Goal: Information Seeking & Learning: Compare options

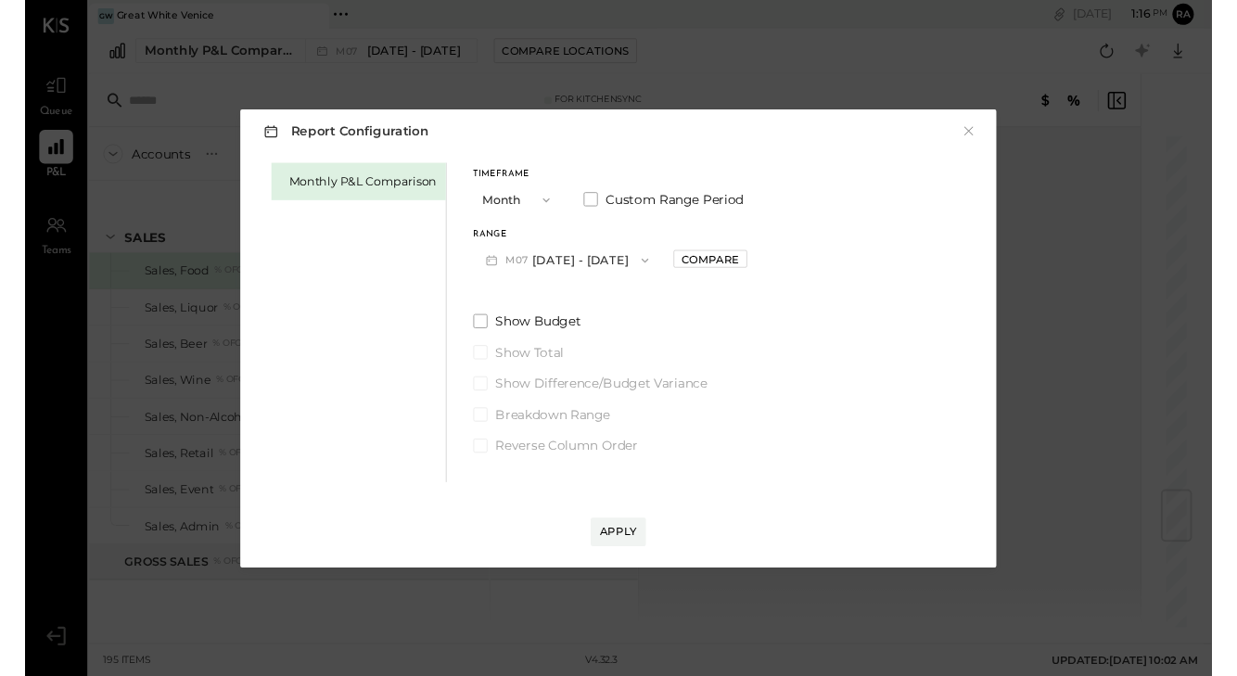
scroll to position [3150, 0]
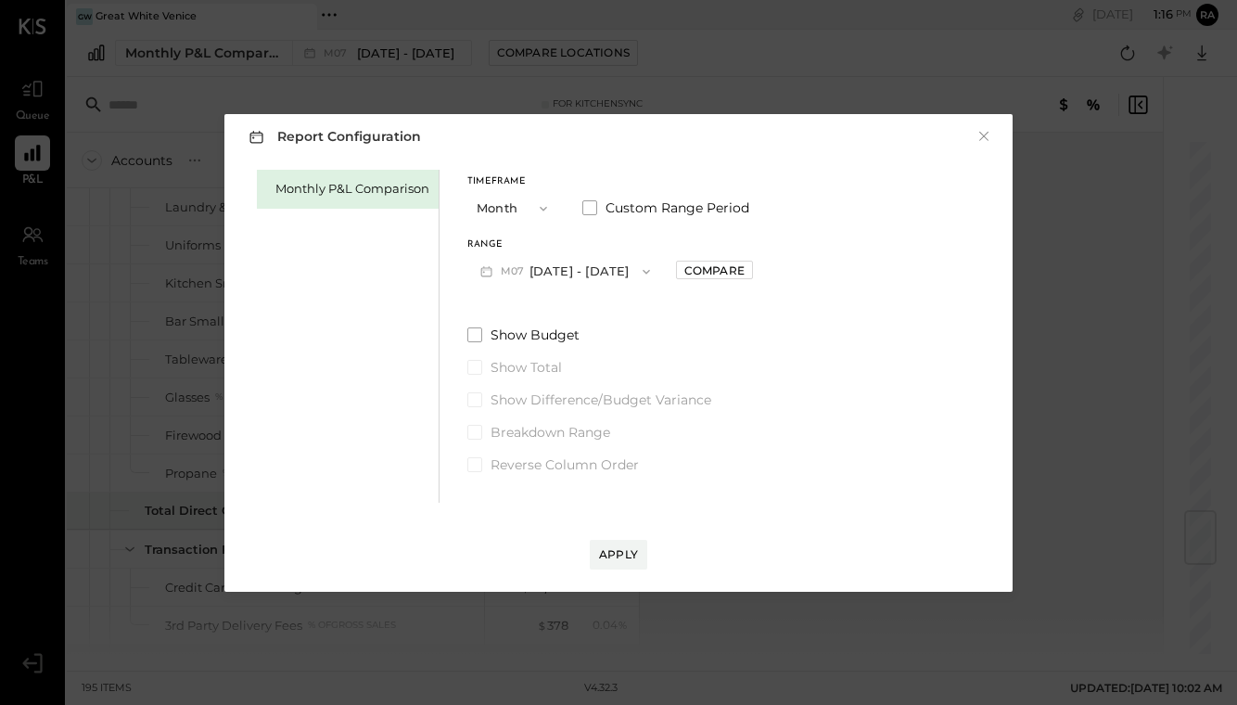
drag, startPoint x: 0, startPoint y: 0, endPoint x: 634, endPoint y: 273, distance: 690.2
click at [639, 273] on icon "button" at bounding box center [646, 271] width 15 height 15
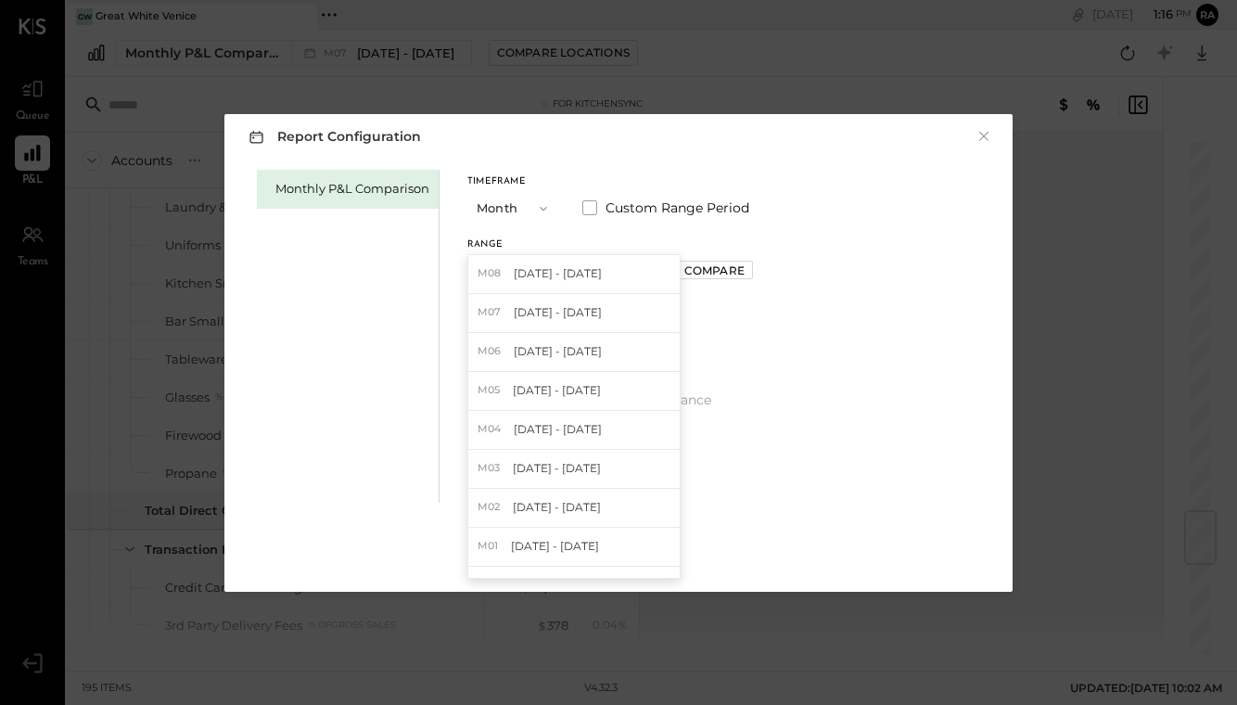
click at [634, 273] on div "M08 [DATE] - [DATE]" at bounding box center [573, 274] width 211 height 39
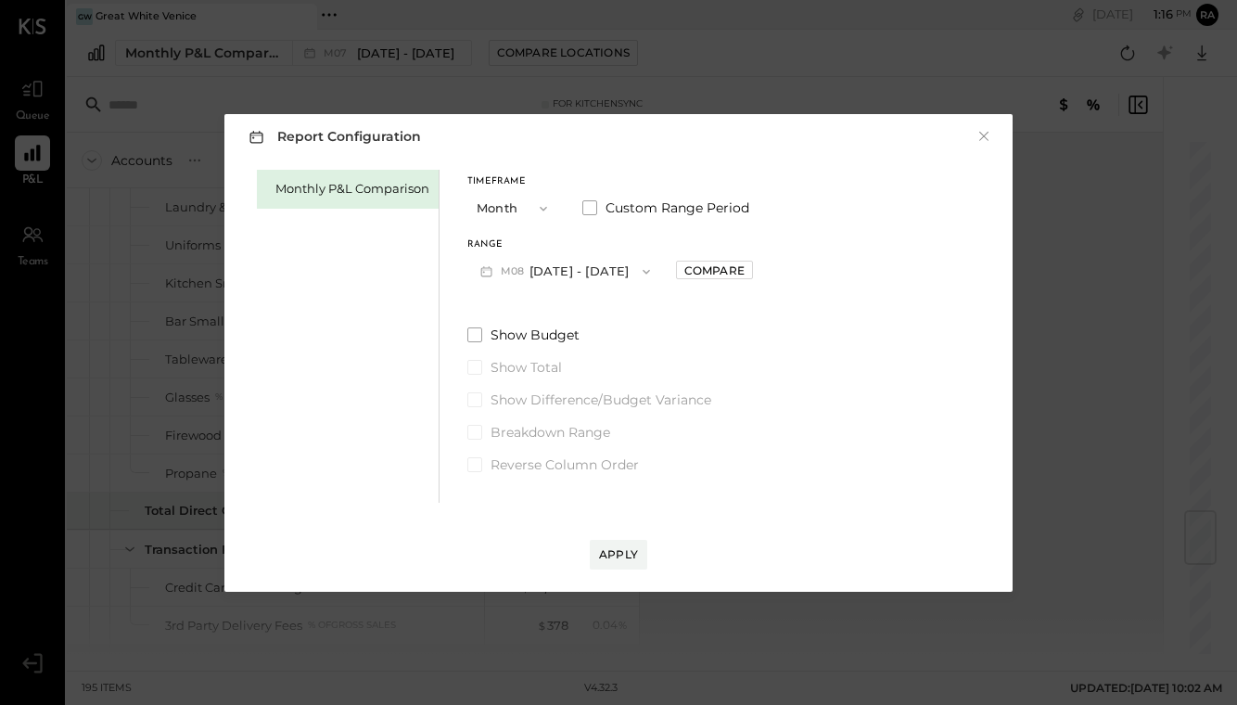
click at [702, 273] on div "Compare" at bounding box center [714, 270] width 60 height 16
drag, startPoint x: 634, startPoint y: 273, endPoint x: 743, endPoint y: 274, distance: 108.5
click at [750, 274] on icon "button" at bounding box center [755, 270] width 11 height 11
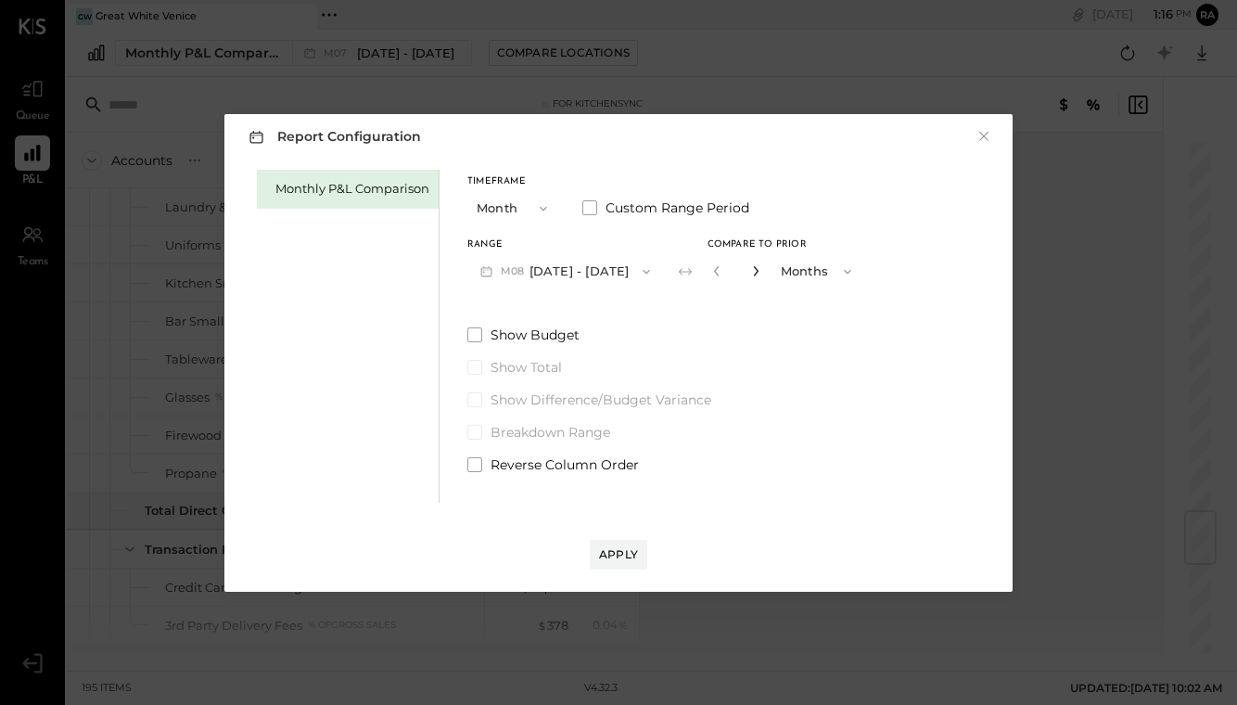
type input "*"
click at [551, 268] on button "M08 [DATE] - [DATE]" at bounding box center [565, 271] width 196 height 34
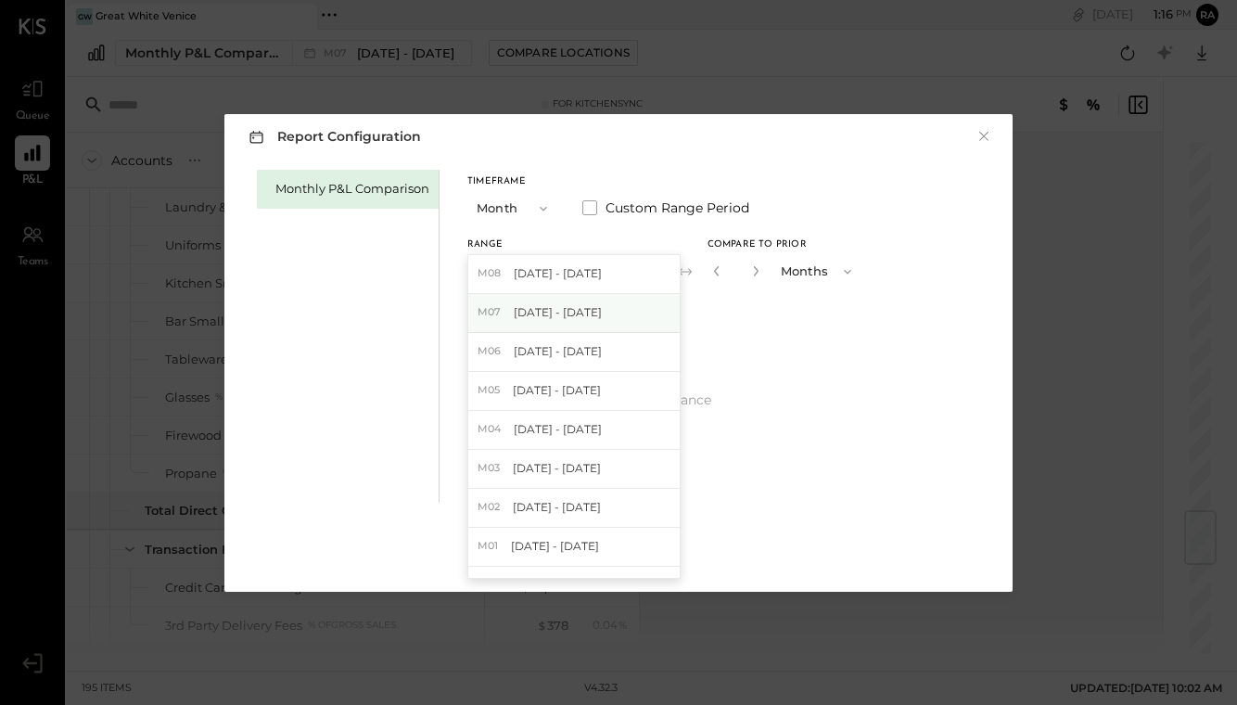
drag, startPoint x: 743, startPoint y: 274, endPoint x: 554, endPoint y: 312, distance: 192.0
click at [554, 312] on span "[DATE] - [DATE]" at bounding box center [558, 312] width 88 height 16
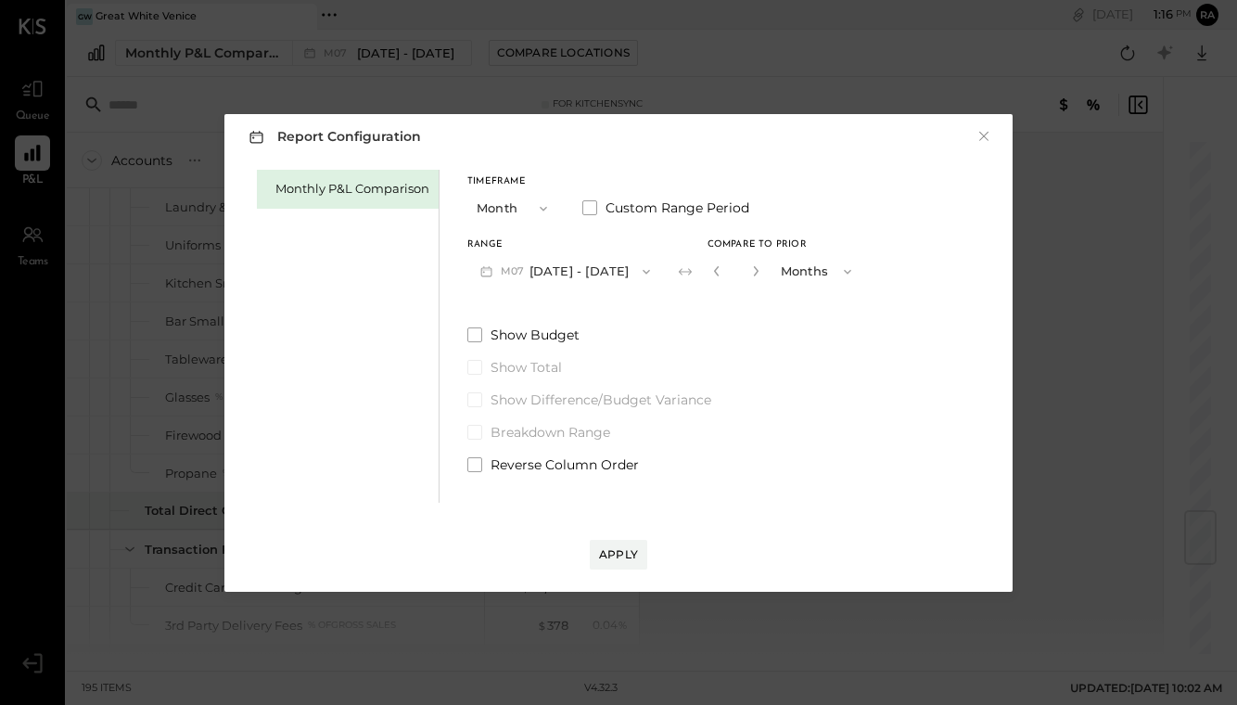
click at [640, 551] on button "Apply" at bounding box center [618, 555] width 57 height 30
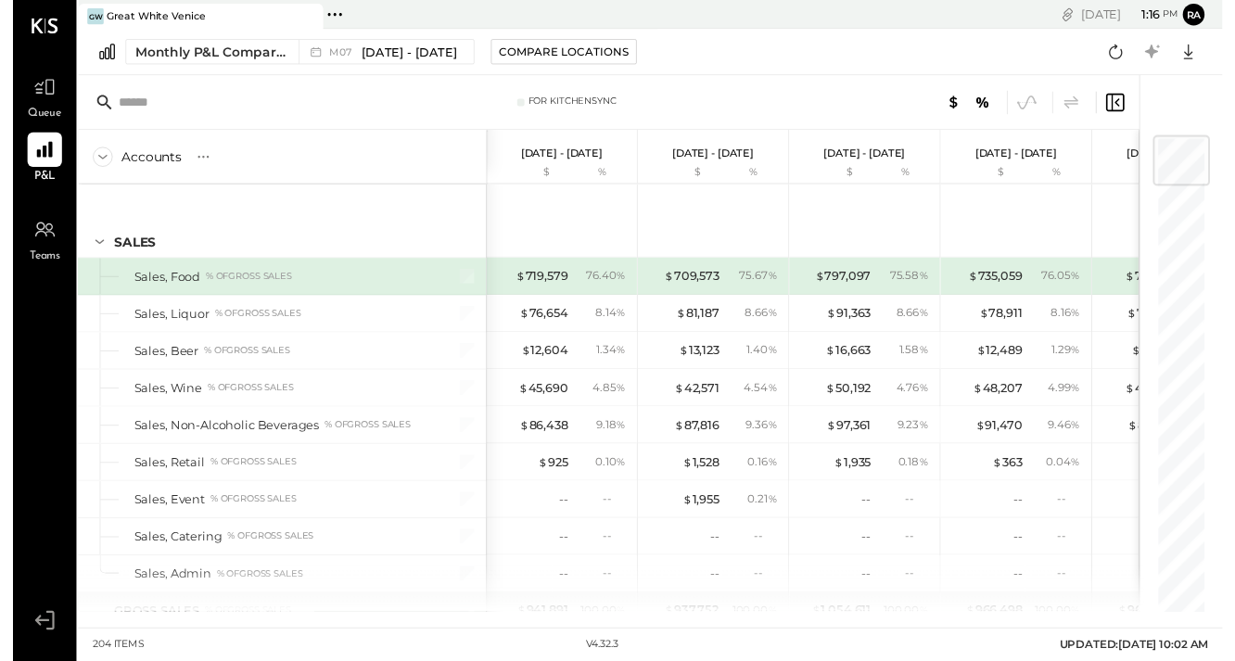
scroll to position [3977, 0]
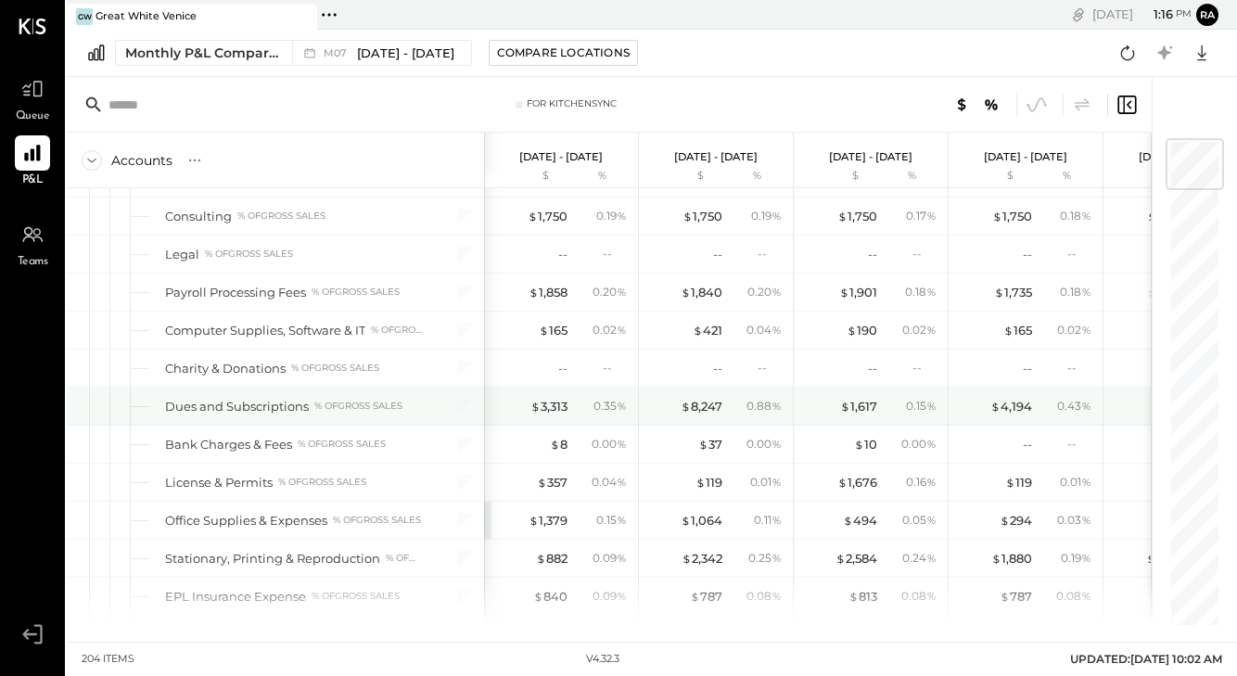
click at [1024, 412] on div "$ 4,194" at bounding box center [1011, 407] width 42 height 18
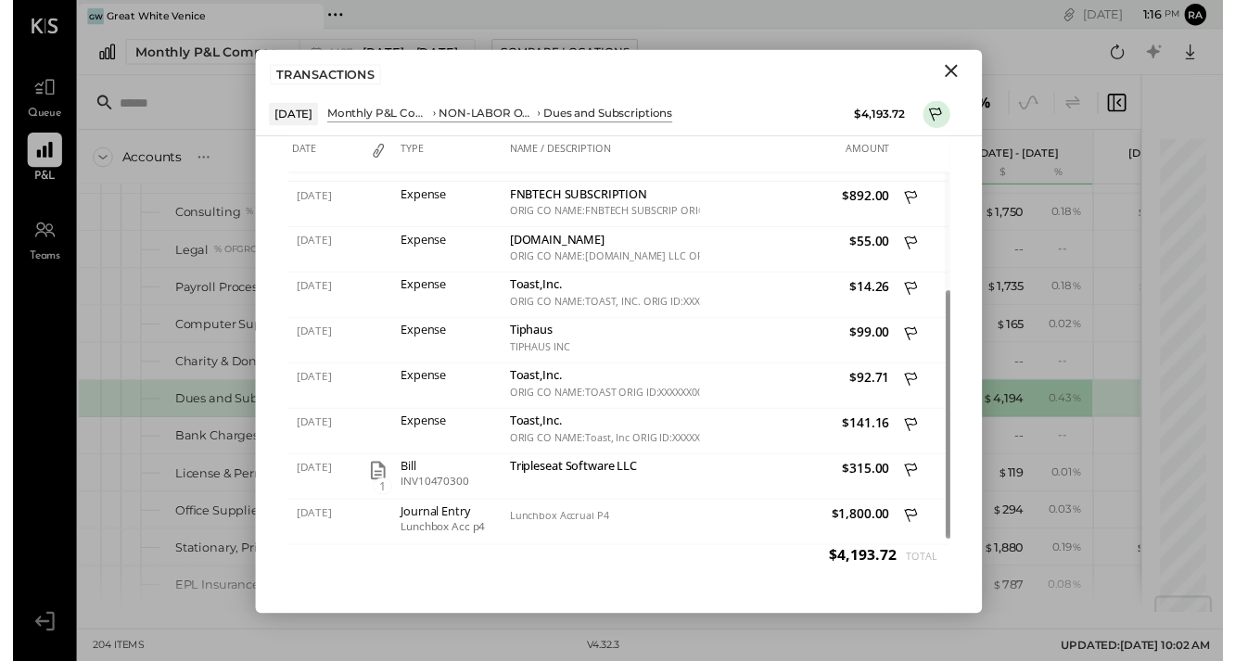
click at [959, 64] on icon "Close" at bounding box center [957, 72] width 22 height 22
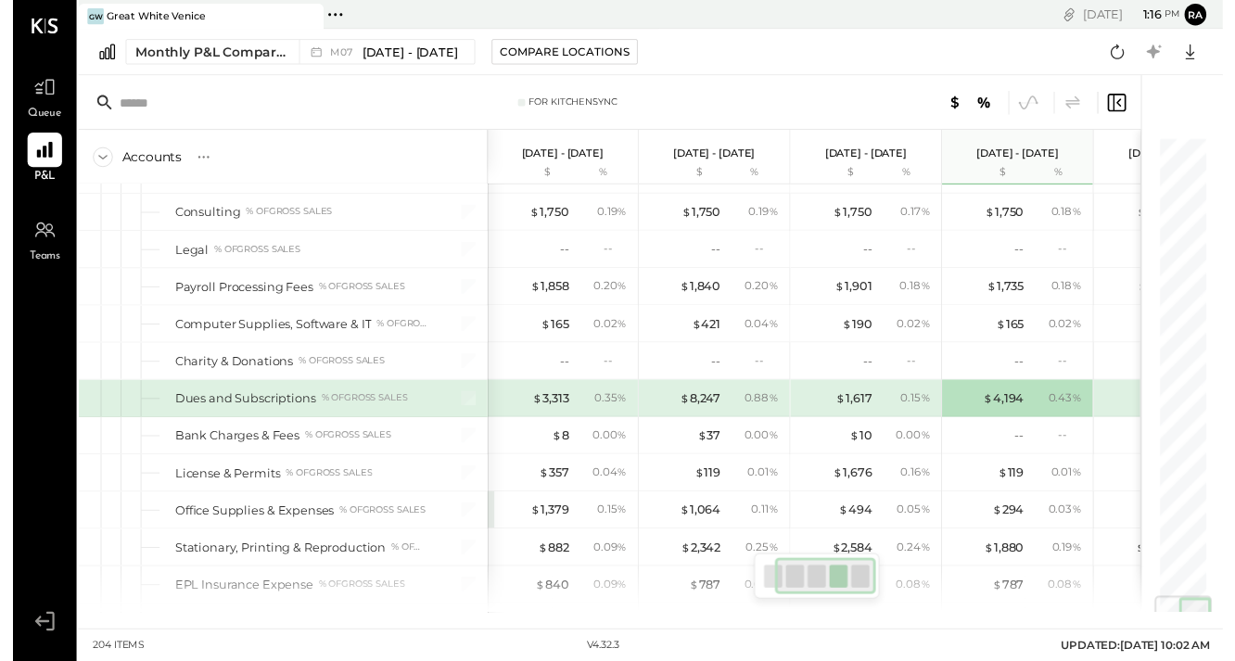
scroll to position [0, 107]
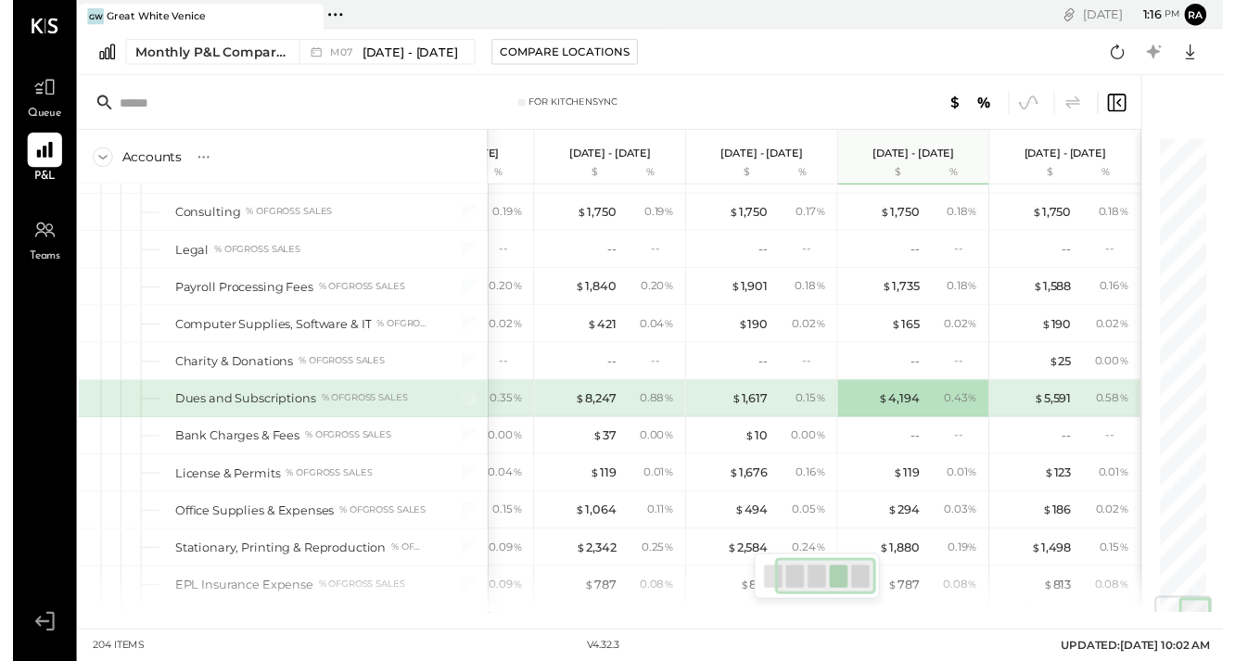
click at [1062, 406] on div "$ 5,591" at bounding box center [1061, 407] width 38 height 18
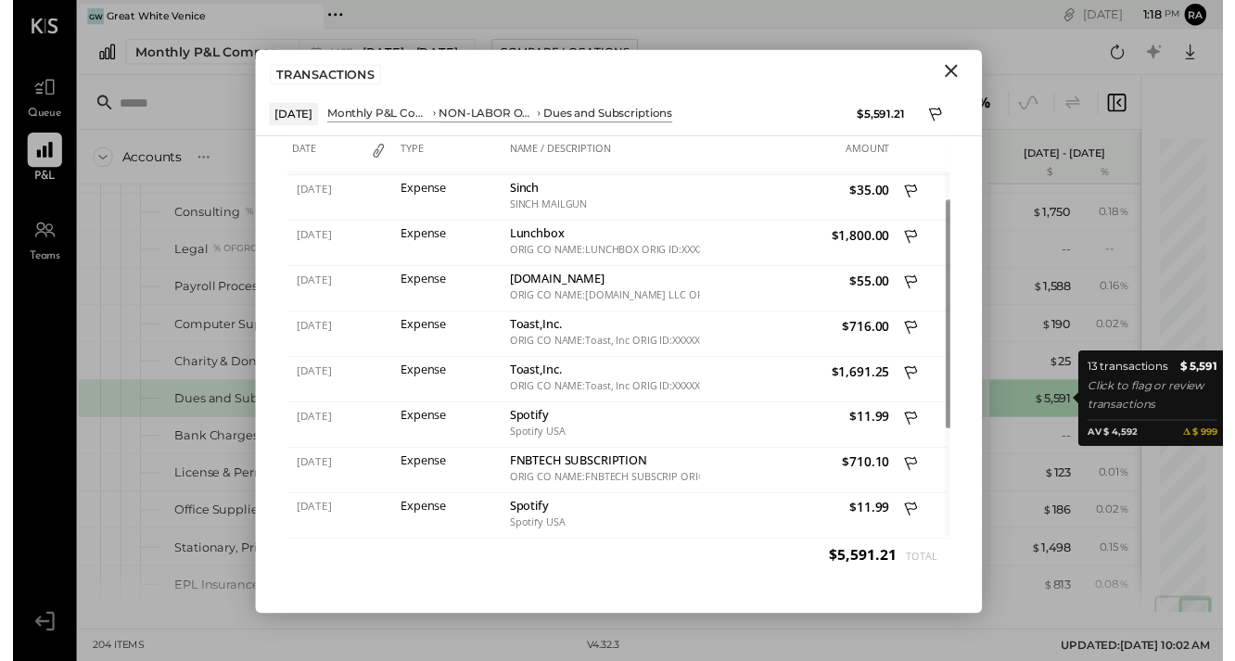
click at [961, 64] on icon "Close" at bounding box center [957, 72] width 22 height 22
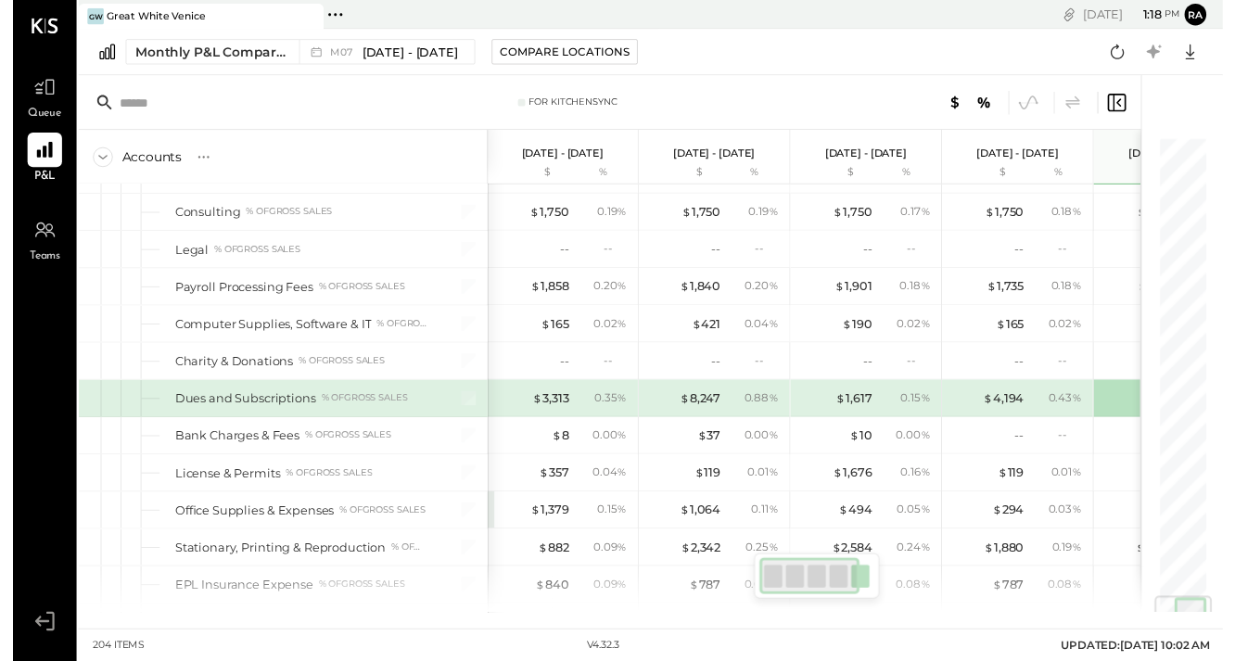
click at [861, 407] on div "$ 1,617" at bounding box center [858, 407] width 37 height 18
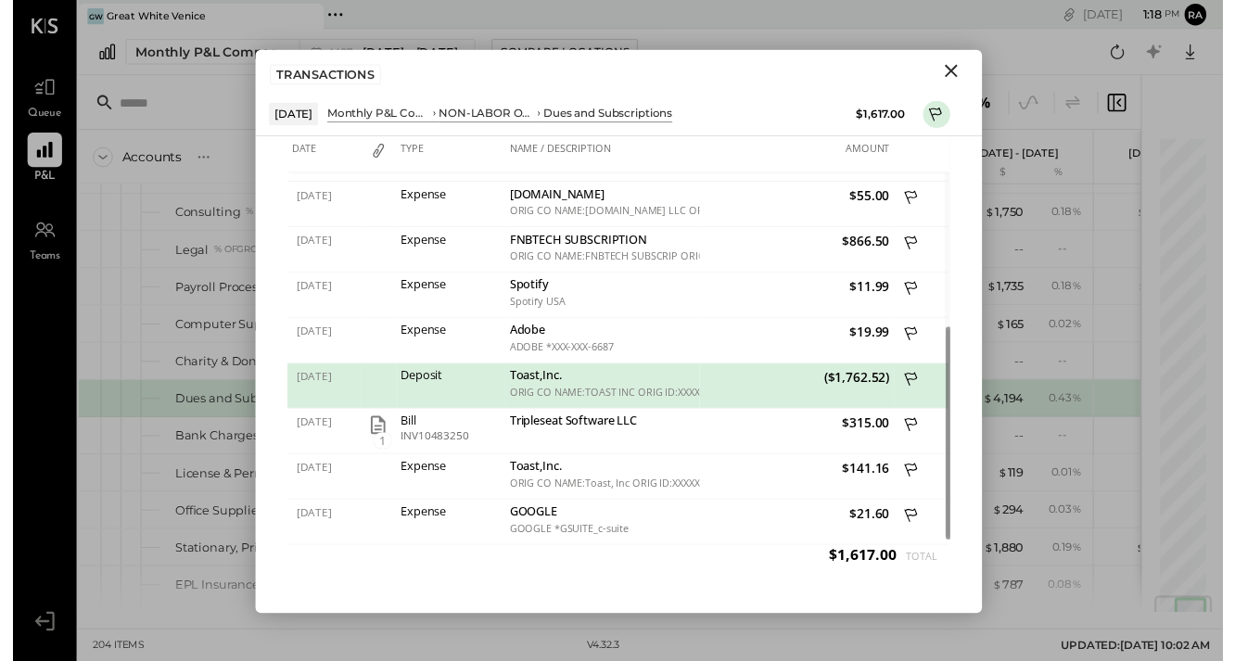
click at [952, 67] on icon "Close" at bounding box center [957, 72] width 22 height 22
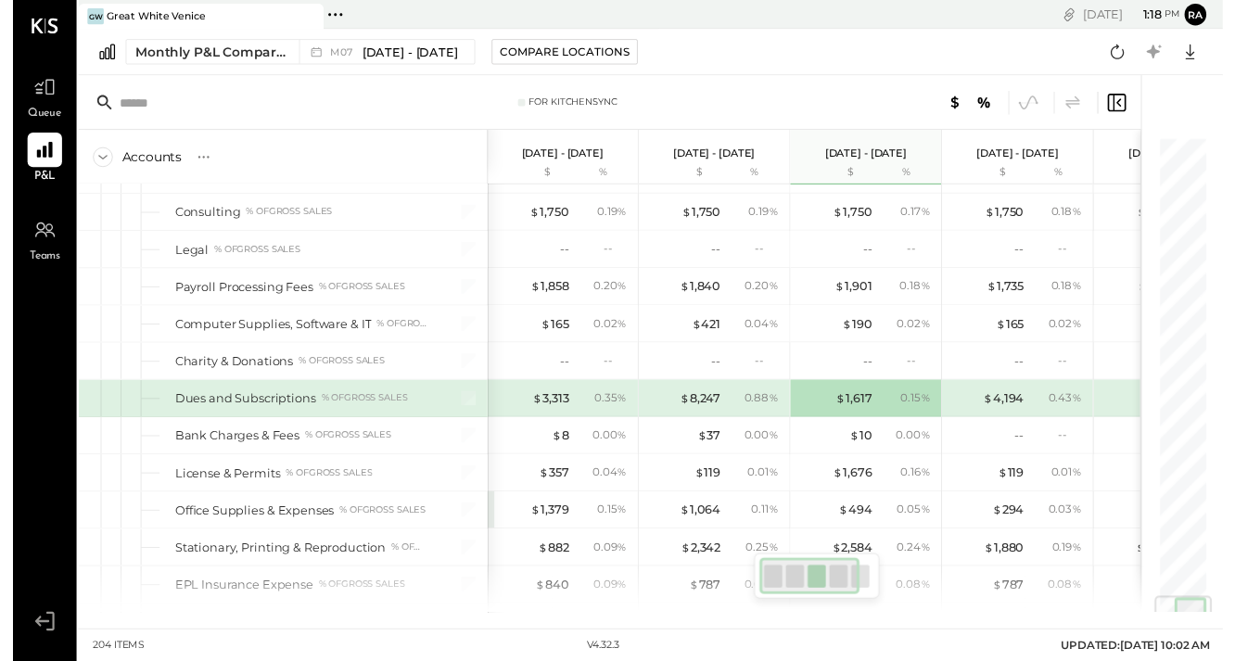
click at [563, 400] on div "$ 3,313" at bounding box center [548, 407] width 37 height 18
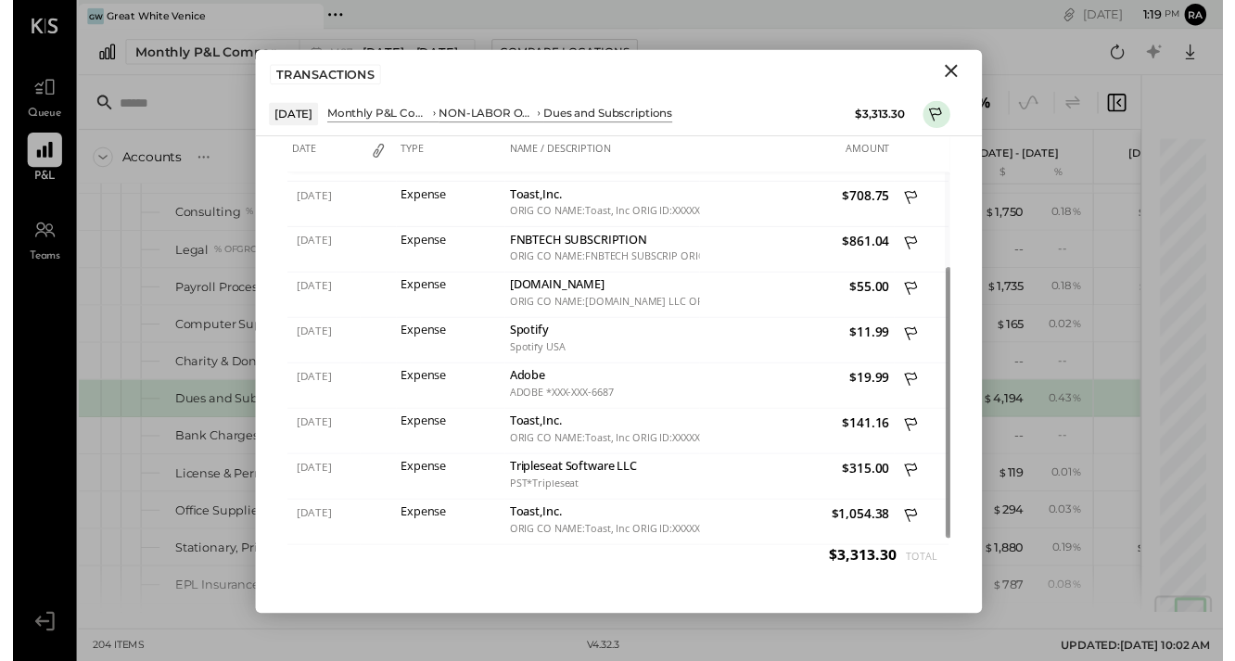
click at [956, 68] on icon "Close" at bounding box center [957, 72] width 22 height 22
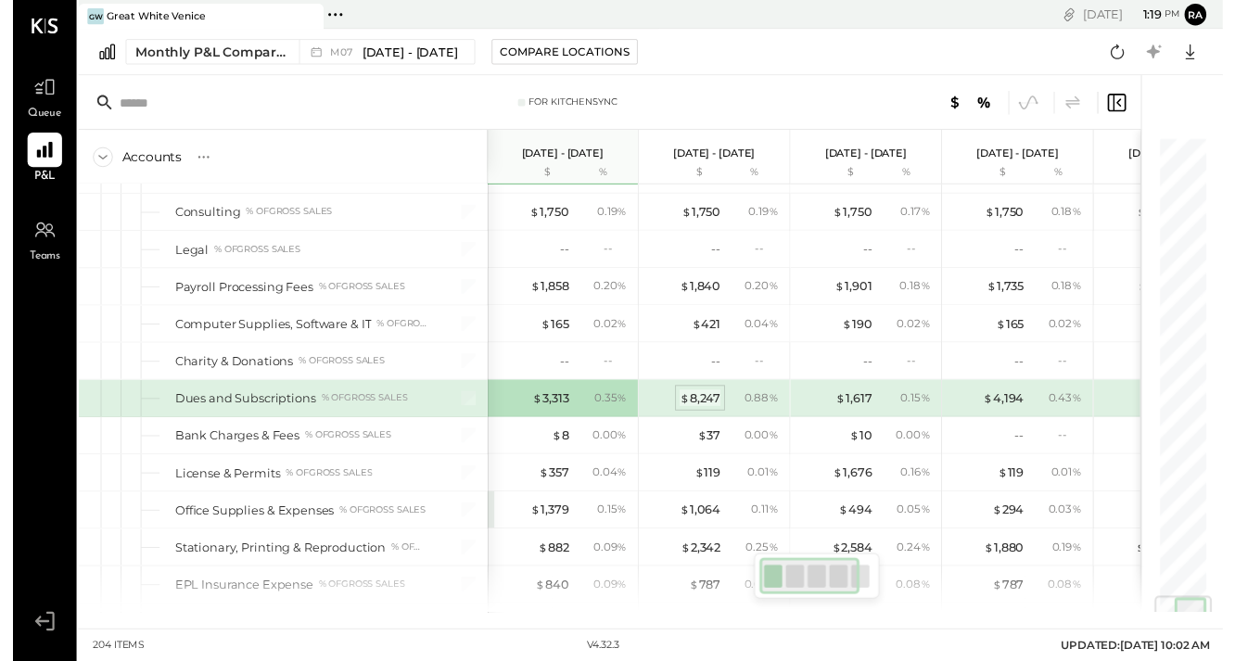
drag, startPoint x: 972, startPoint y: 188, endPoint x: 710, endPoint y: 406, distance: 340.3
click at [710, 406] on div "$ 8,247" at bounding box center [701, 407] width 42 height 18
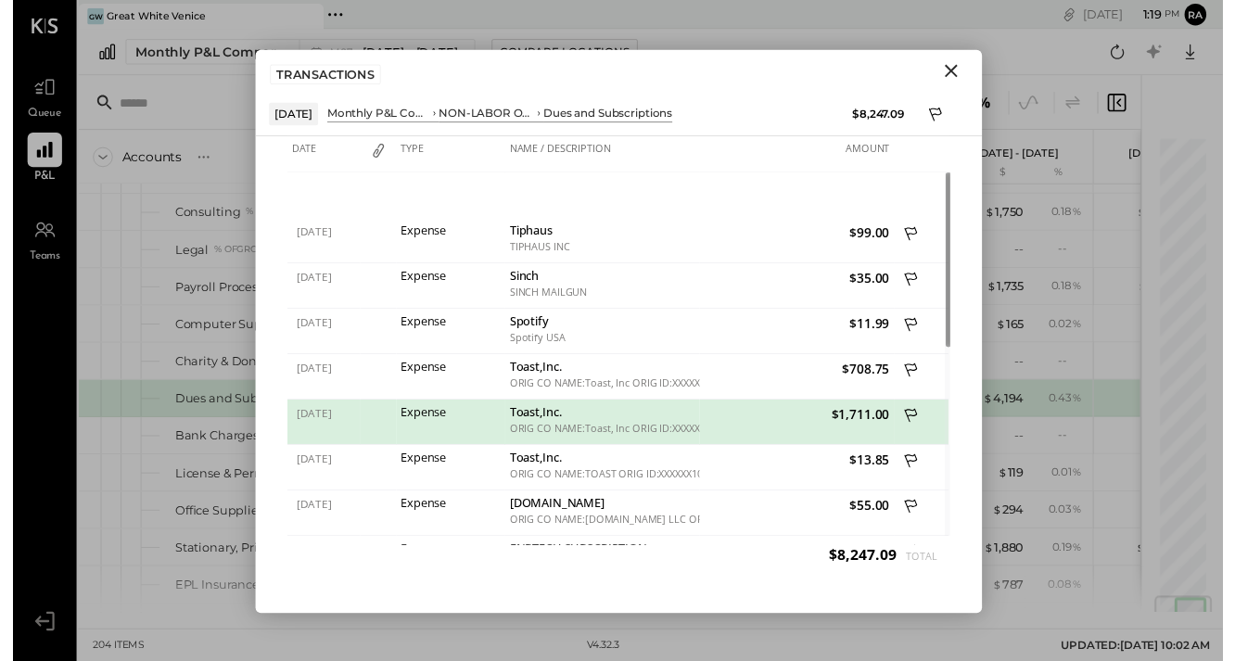
scroll to position [368, 0]
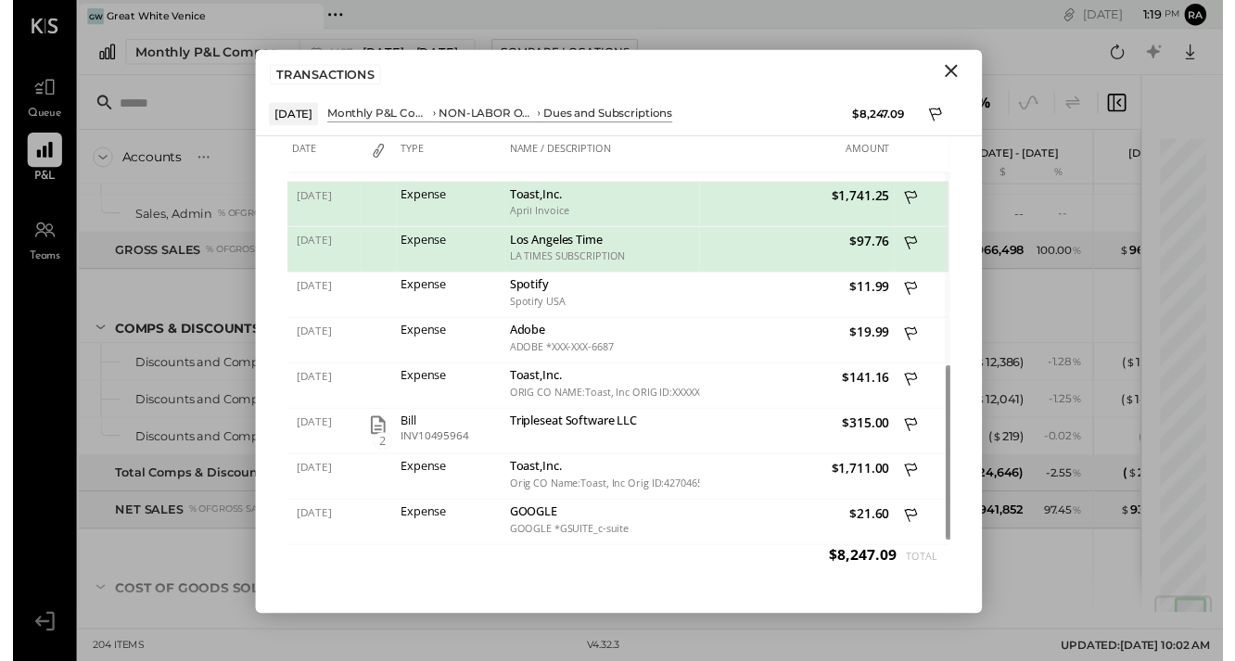
click at [950, 62] on icon "Close" at bounding box center [957, 72] width 22 height 22
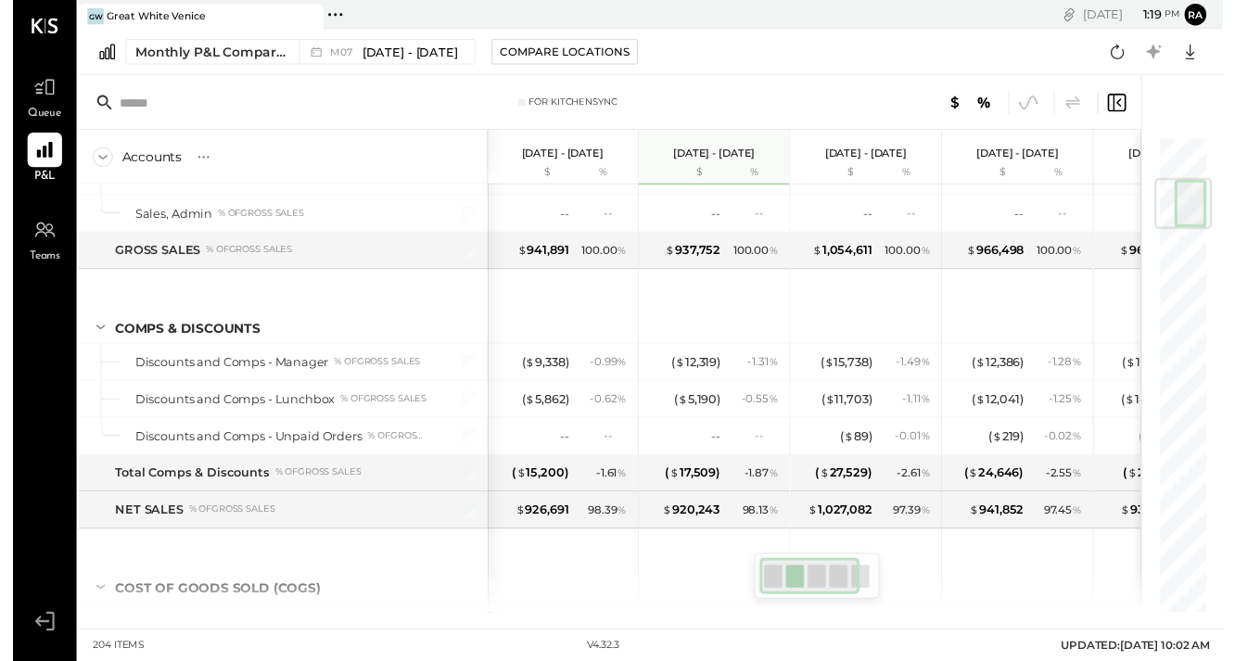
drag, startPoint x: 710, startPoint y: 406, endPoint x: 867, endPoint y: 398, distance: 156.9
click at [867, 398] on div "( $ 11,703 ) - 1.11 %" at bounding box center [872, 406] width 139 height 37
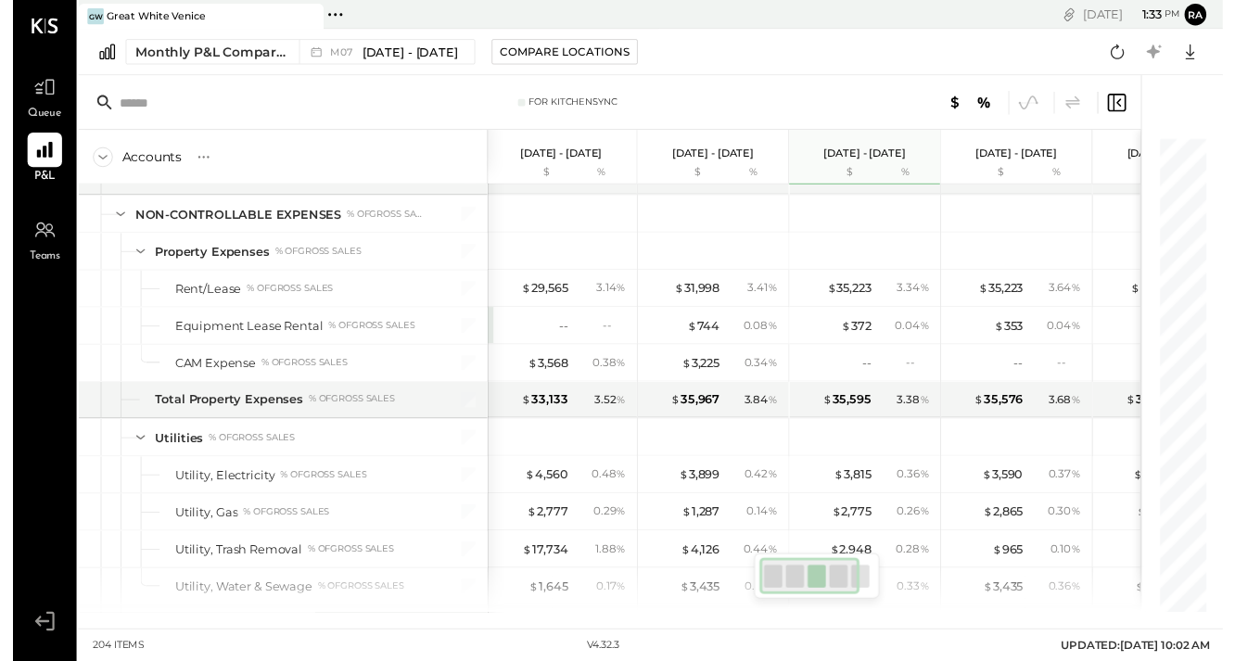
scroll to position [5419, 0]
